Goal: Check status

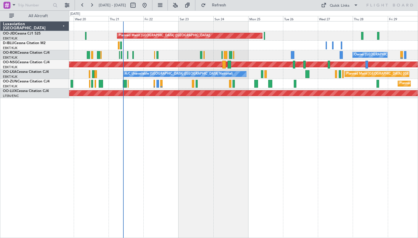
click at [222, 127] on div "Planned Maint [GEOGRAPHIC_DATA] ([GEOGRAPHIC_DATA]) Planned Maint [GEOGRAPHIC_D…" at bounding box center [243, 129] width 349 height 217
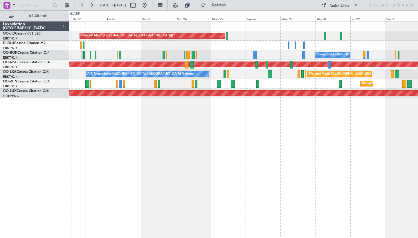
click at [265, 48] on div at bounding box center [243, 46] width 348 height 10
click at [94, 6] on button at bounding box center [91, 5] width 9 height 9
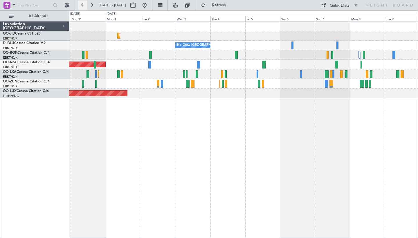
click at [81, 6] on button at bounding box center [82, 5] width 9 height 9
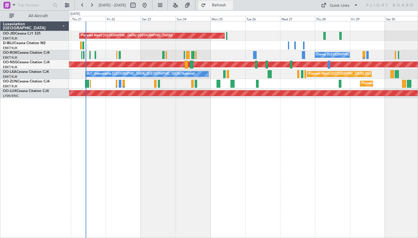
click at [231, 3] on span "Refresh" at bounding box center [219, 5] width 24 height 4
click at [231, 3] on span "Refreshing..." at bounding box center [219, 5] width 24 height 4
click at [221, 6] on button "Refresh" at bounding box center [215, 5] width 35 height 9
click at [231, 6] on span "Refresh" at bounding box center [219, 5] width 24 height 4
click at [81, 8] on button at bounding box center [82, 5] width 9 height 9
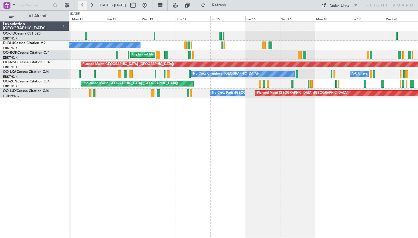
click at [81, 8] on button at bounding box center [82, 5] width 9 height 9
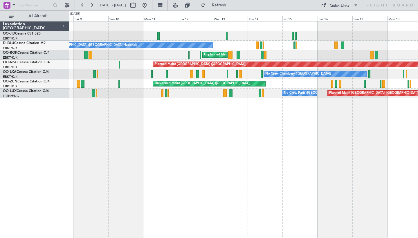
click at [73, 112] on div "Planned Maint [GEOGRAPHIC_DATA] ([GEOGRAPHIC_DATA]) No Crew [GEOGRAPHIC_DATA] (…" at bounding box center [243, 129] width 349 height 217
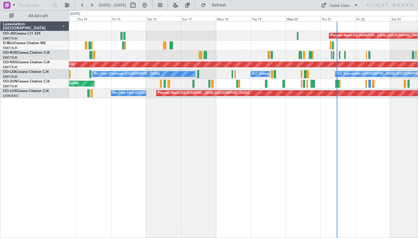
click at [199, 35] on div "Planned Maint [GEOGRAPHIC_DATA] ([GEOGRAPHIC_DATA]) No Crew [GEOGRAPHIC_DATA] (…" at bounding box center [243, 59] width 348 height 77
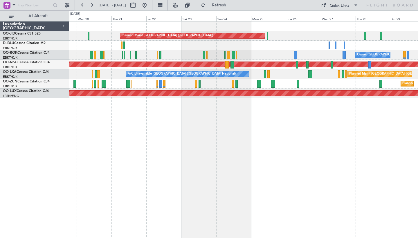
click at [179, 139] on div "Planned Maint [GEOGRAPHIC_DATA] ([GEOGRAPHIC_DATA]) Owner [GEOGRAPHIC_DATA]-[GE…" at bounding box center [243, 129] width 349 height 217
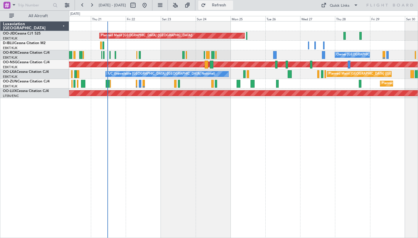
click at [233, 8] on button "Refresh" at bounding box center [215, 5] width 35 height 9
